Goal: Find specific page/section: Find specific page/section

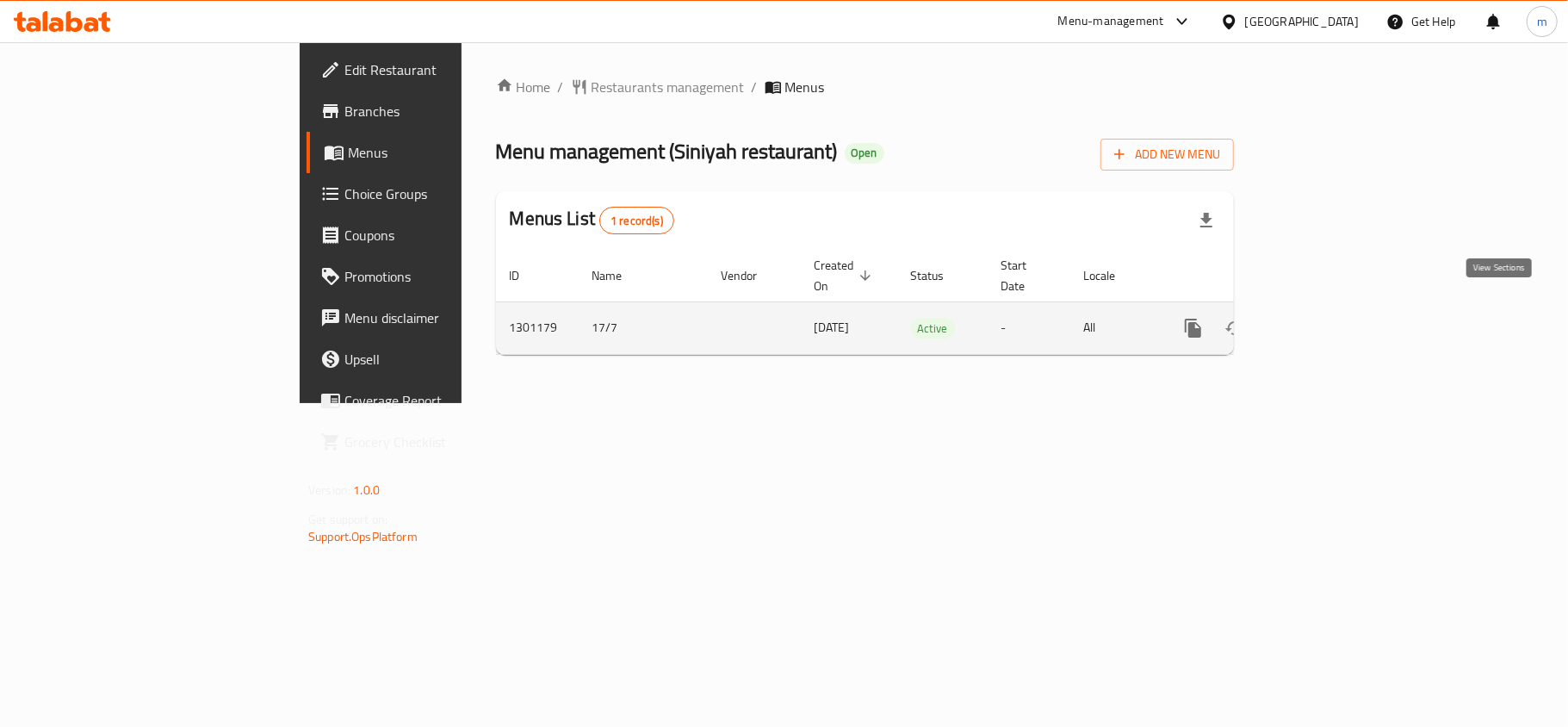
click at [1328, 318] on icon "enhanced table" at bounding box center [1318, 328] width 21 height 21
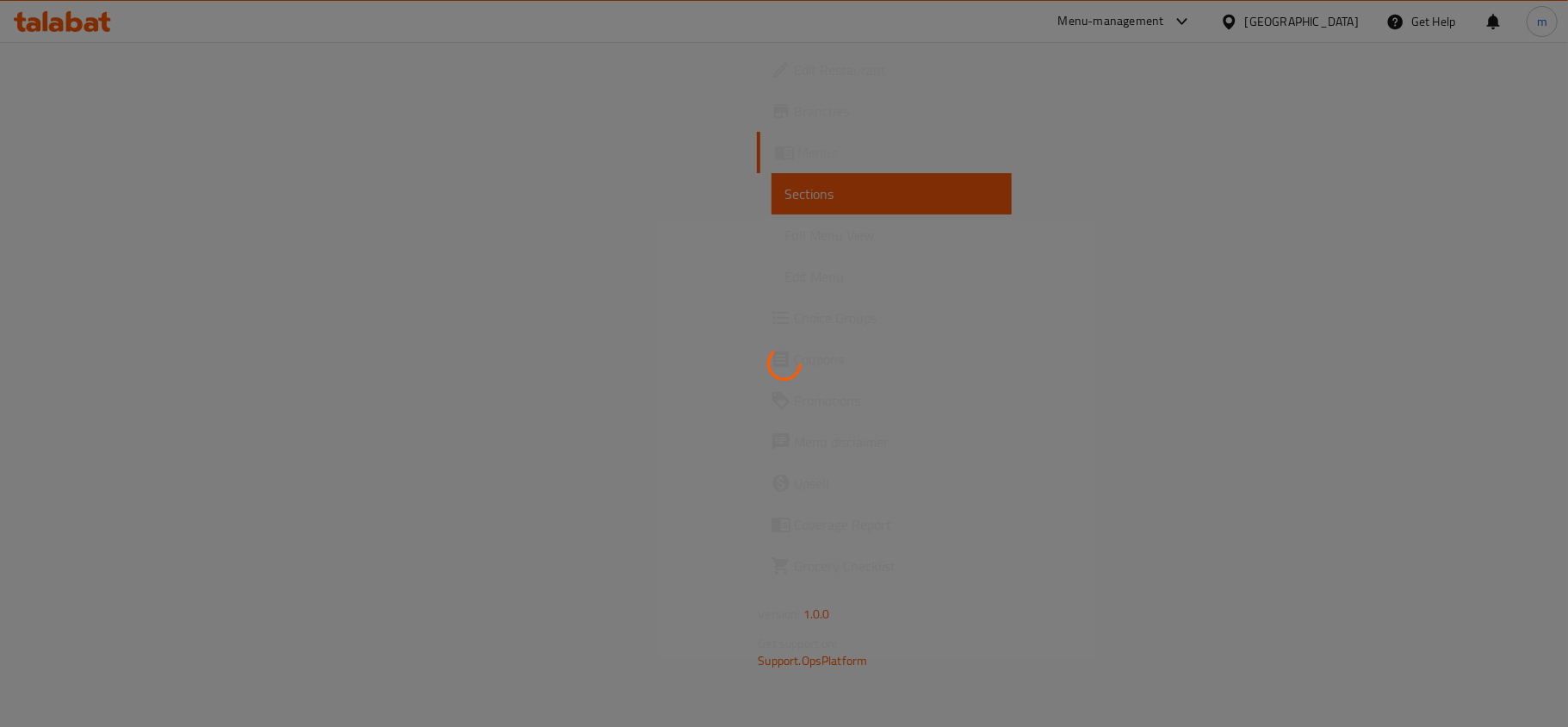
click at [499, 172] on div at bounding box center [784, 364] width 1568 height 727
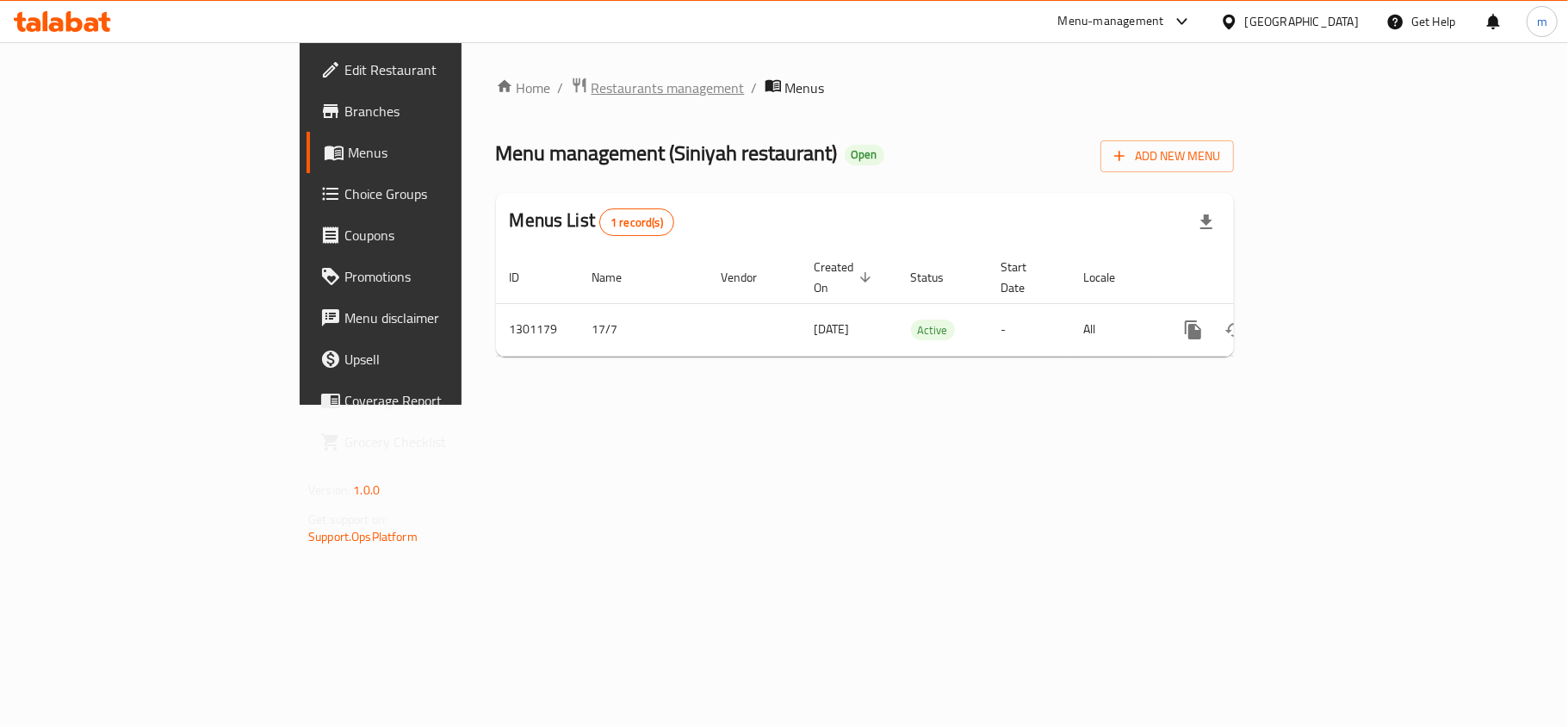
click at [592, 77] on span "Restaurants management" at bounding box center [668, 88] width 154 height 21
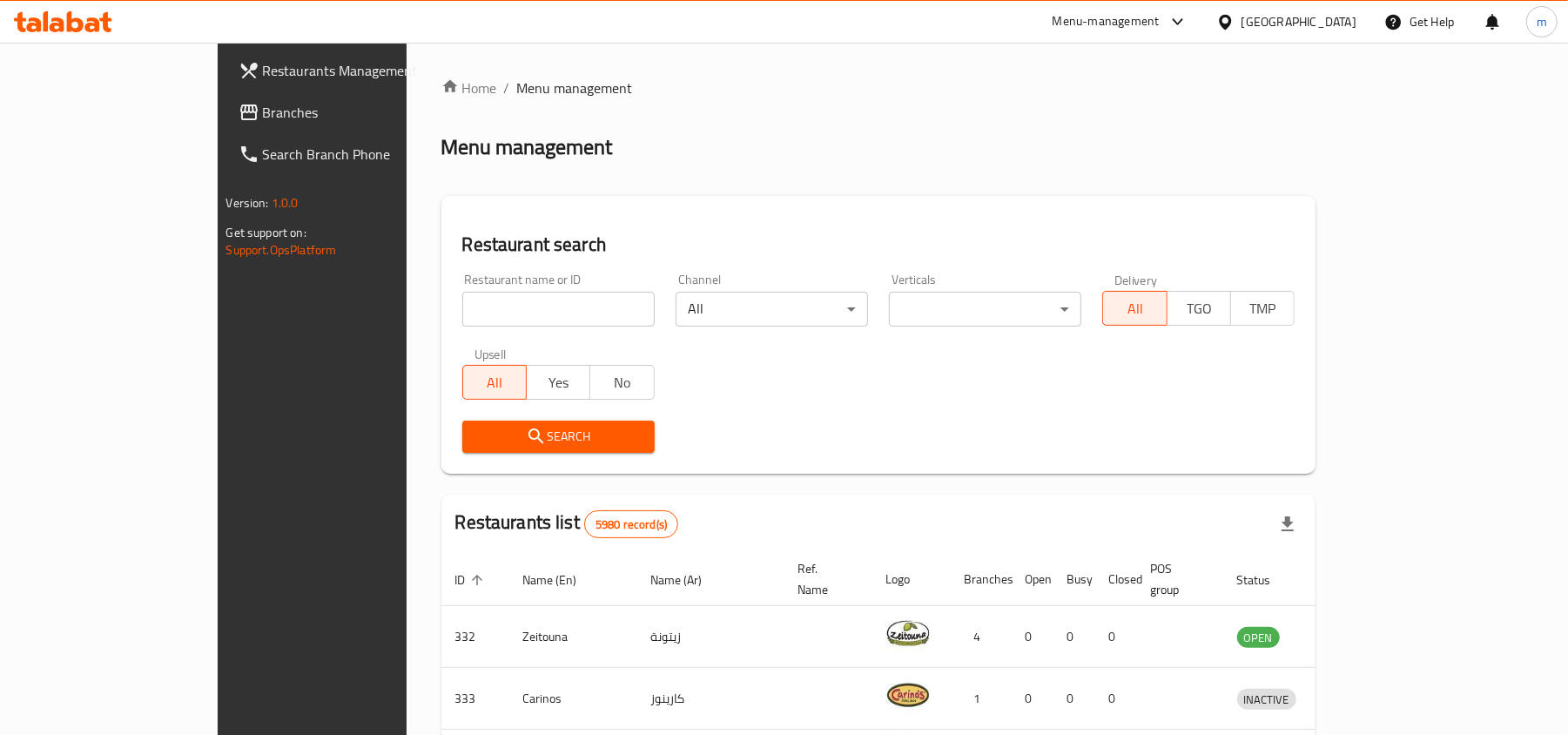
click at [462, 314] on input "search" at bounding box center [558, 309] width 192 height 35
paste input "701932"
type input "701932"
click button "Search" at bounding box center [558, 436] width 192 height 32
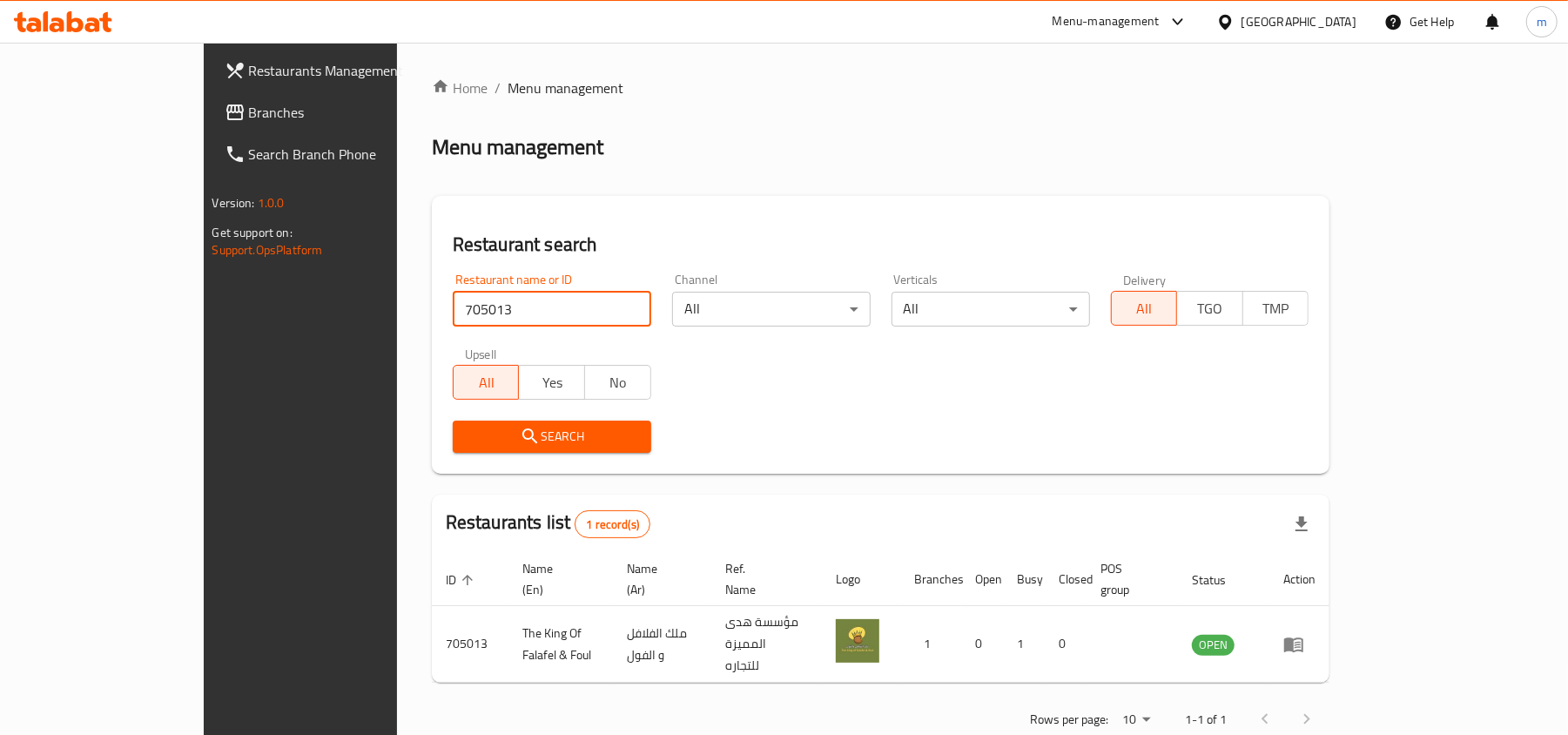
click at [249, 102] on span "Branches" at bounding box center [350, 113] width 203 height 21
